Goal: Task Accomplishment & Management: Use online tool/utility

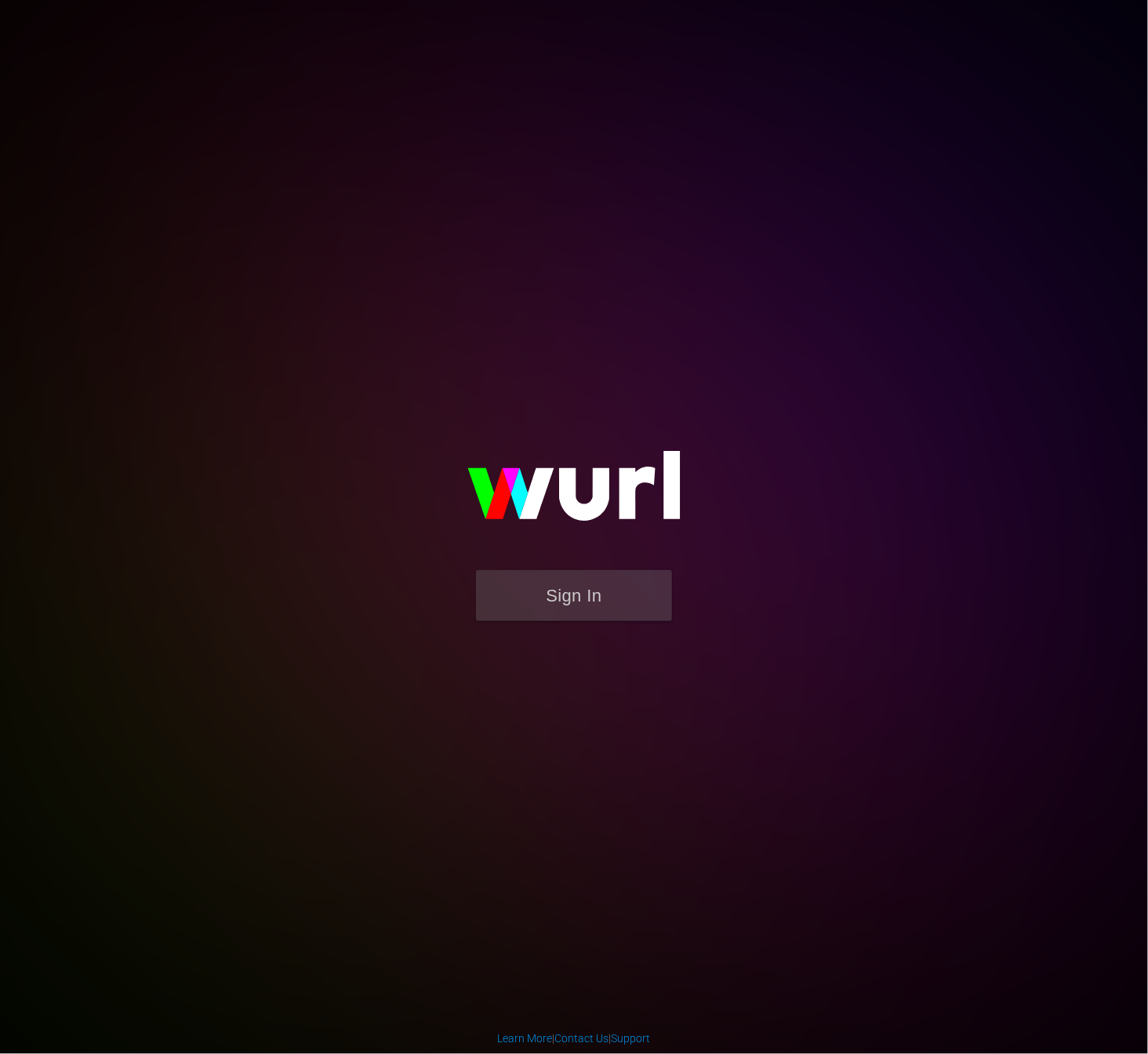
click at [519, 568] on img at bounding box center [574, 493] width 314 height 153
click at [523, 587] on button "Sign In" at bounding box center [573, 596] width 196 height 51
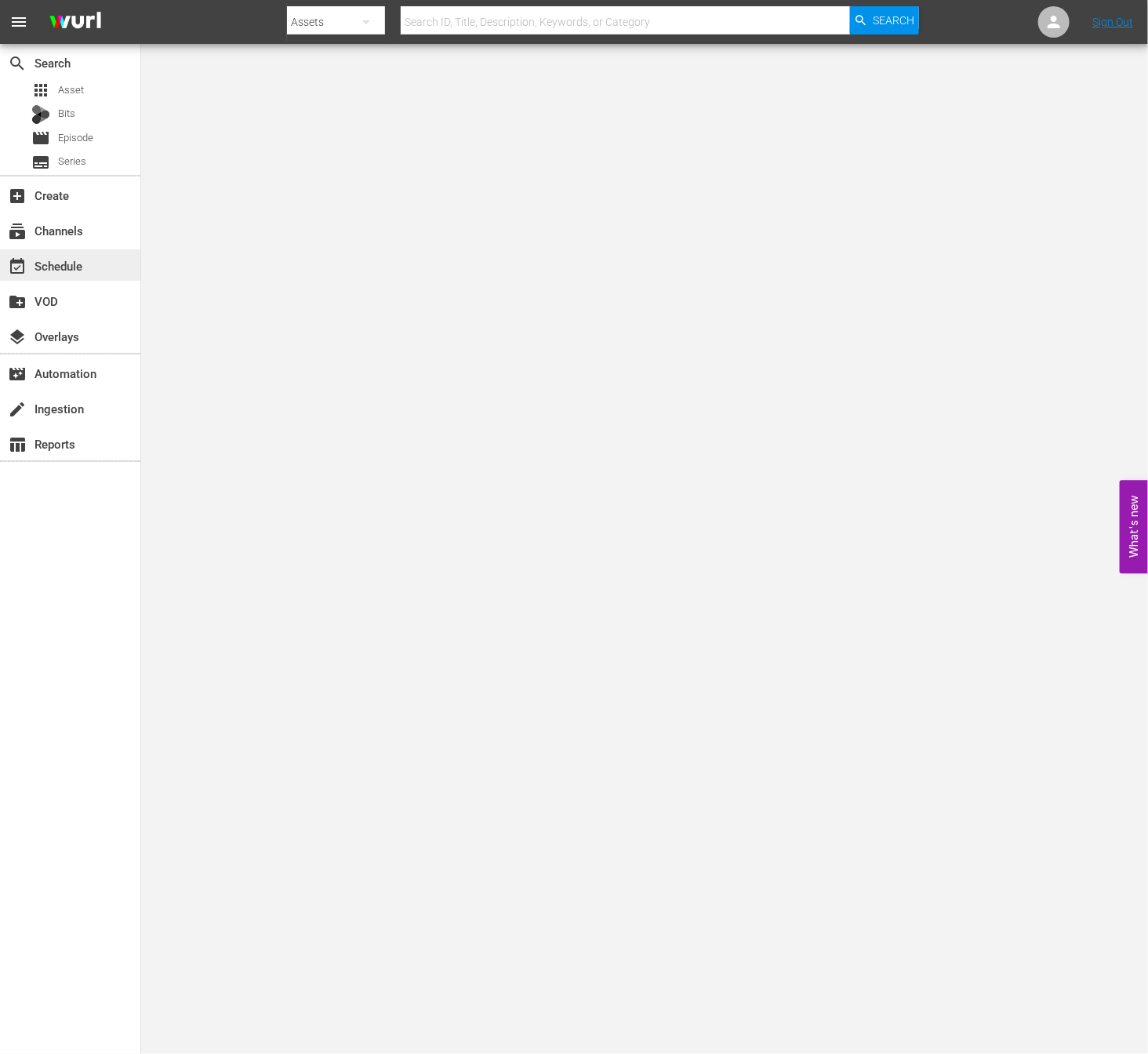
click at [59, 271] on div "event_available Schedule" at bounding box center [43, 264] width 88 height 14
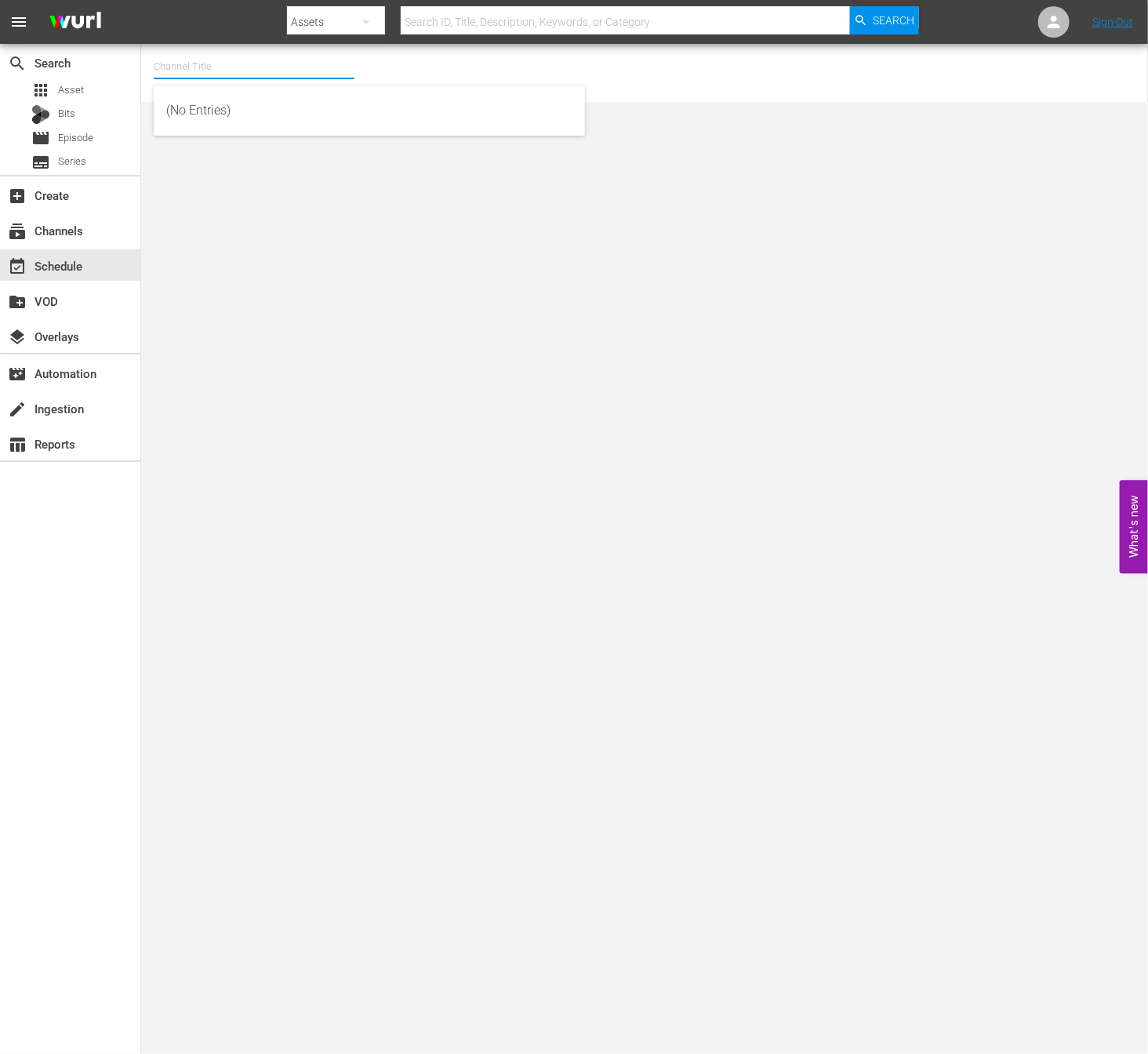
click at [307, 52] on input "text" at bounding box center [254, 67] width 200 height 38
type input "ㅜ"
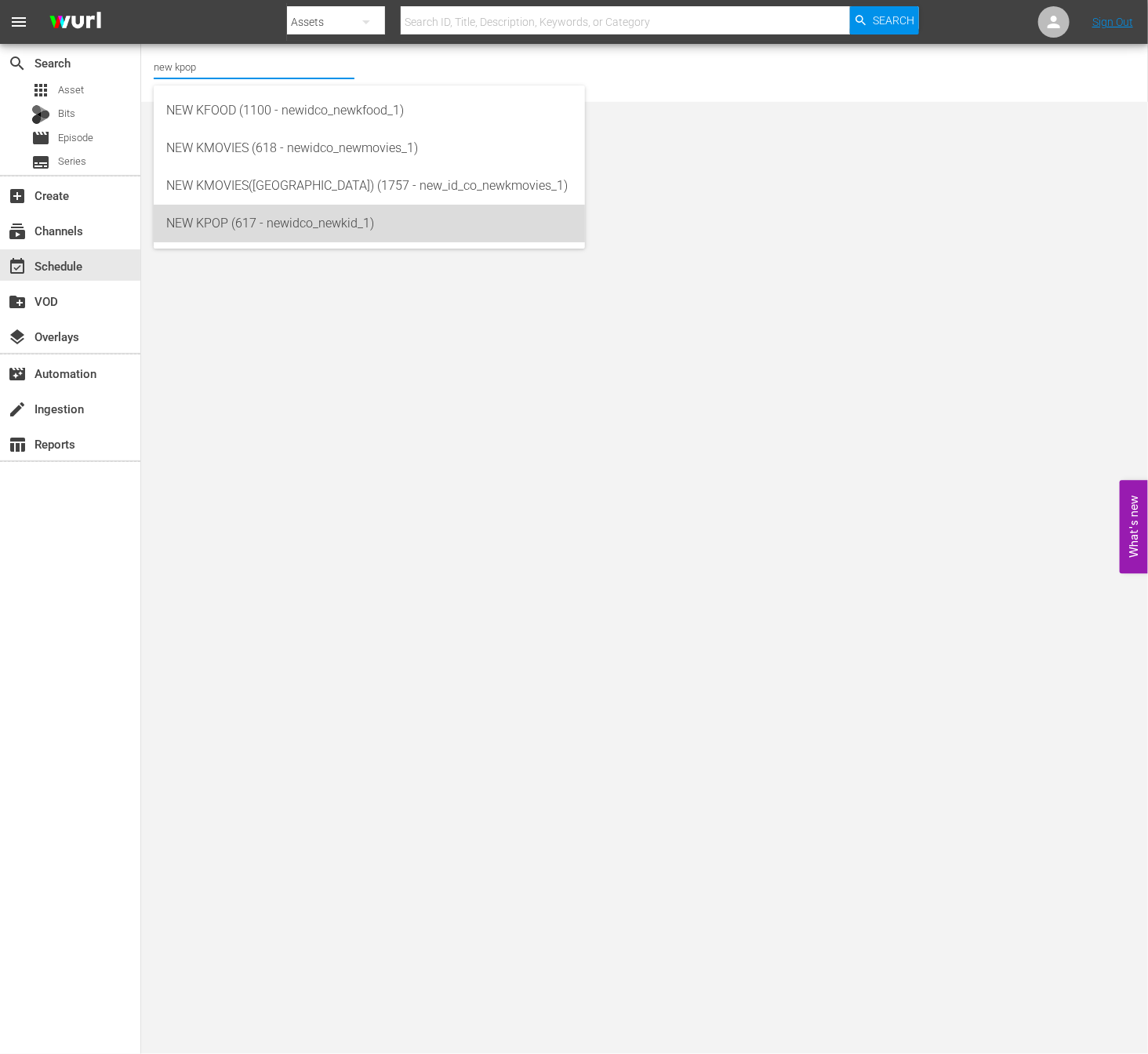
click at [236, 228] on div "NEW KPOP (617 - newidco_newkid_1)" at bounding box center [369, 224] width 406 height 38
type input "NEW KPOP (617 - newidco_newkid_1)"
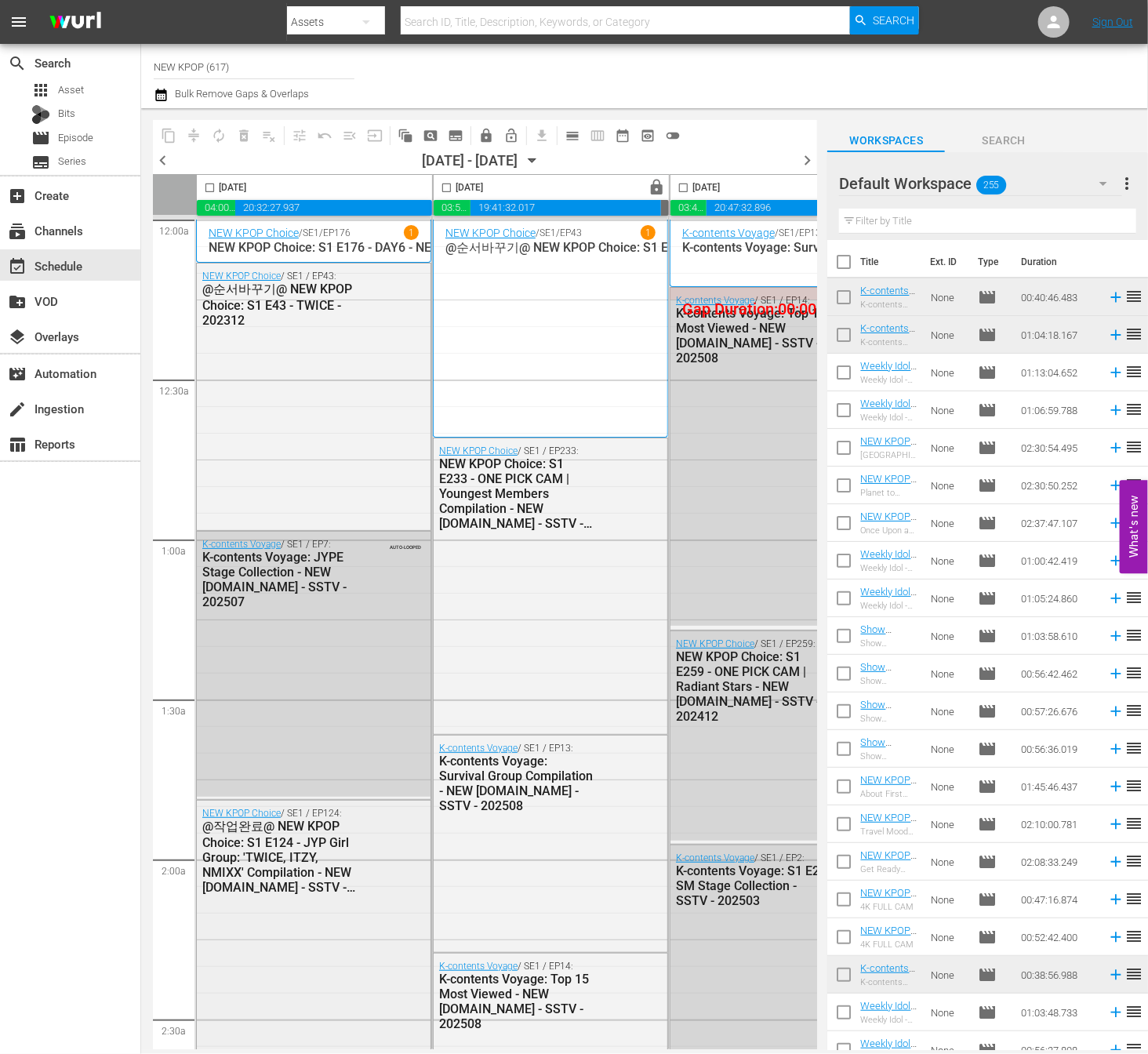
drag, startPoint x: 366, startPoint y: 1039, endPoint x: 430, endPoint y: 1025, distance: 65.5
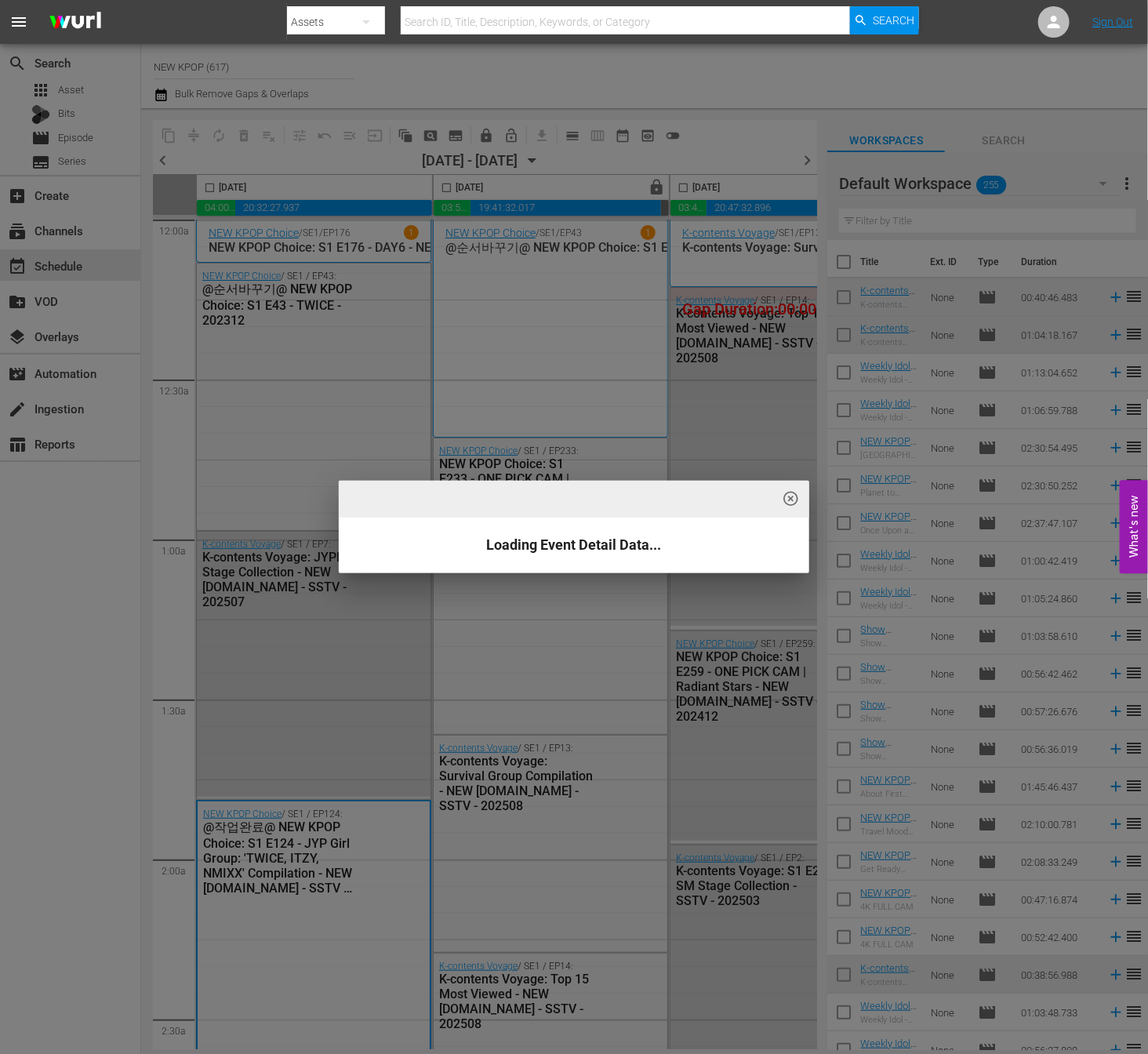
click at [356, 1046] on div "highlight_off_icon Loading Event Detail Data..." at bounding box center [574, 527] width 1148 height 1054
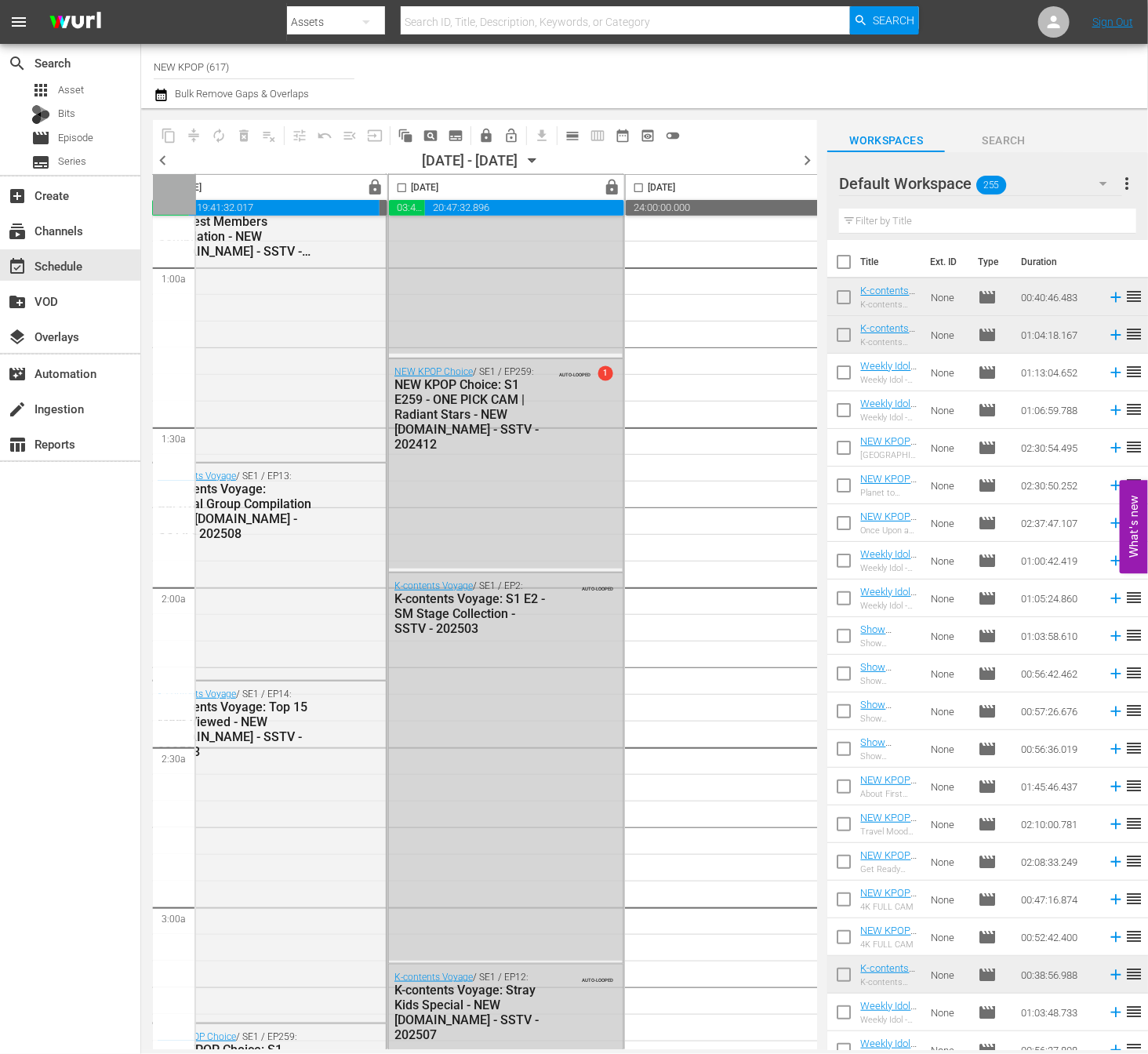
scroll to position [0, 282]
